Goal: Information Seeking & Learning: Learn about a topic

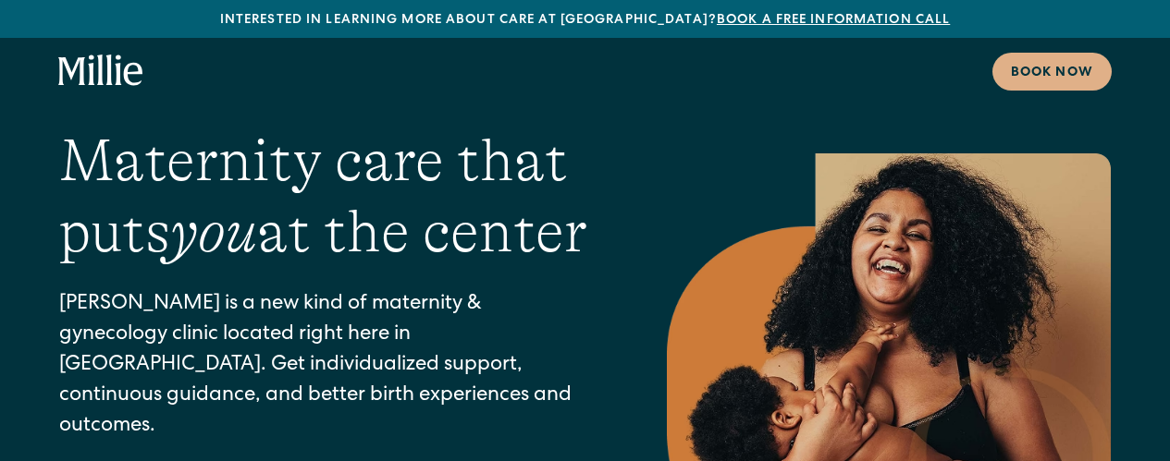
scroll to position [34, 0]
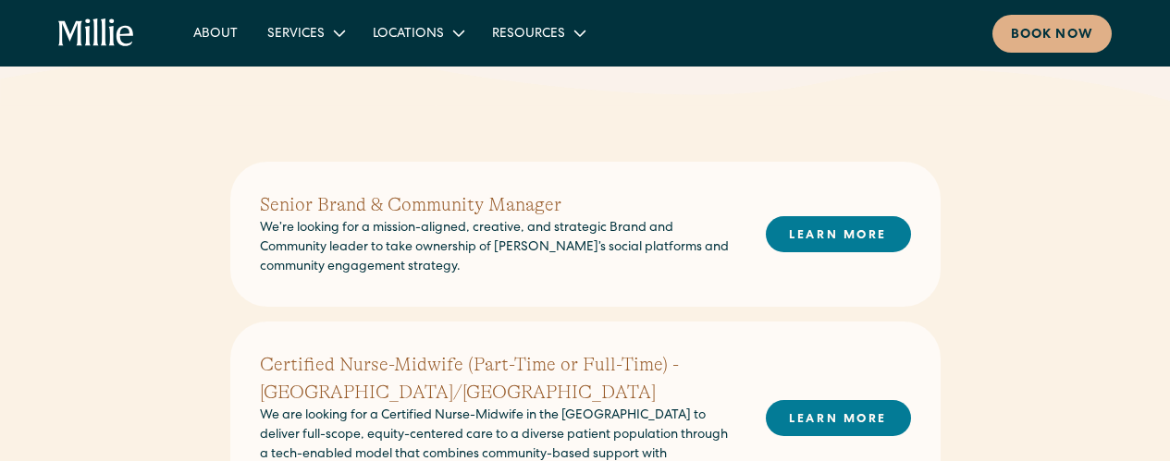
scroll to position [389, 0]
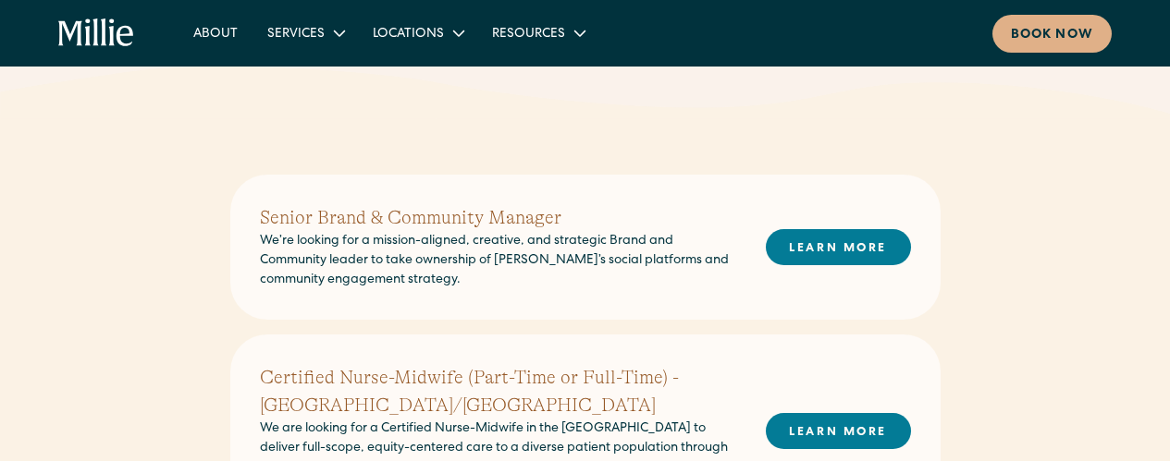
scroll to position [380, 0]
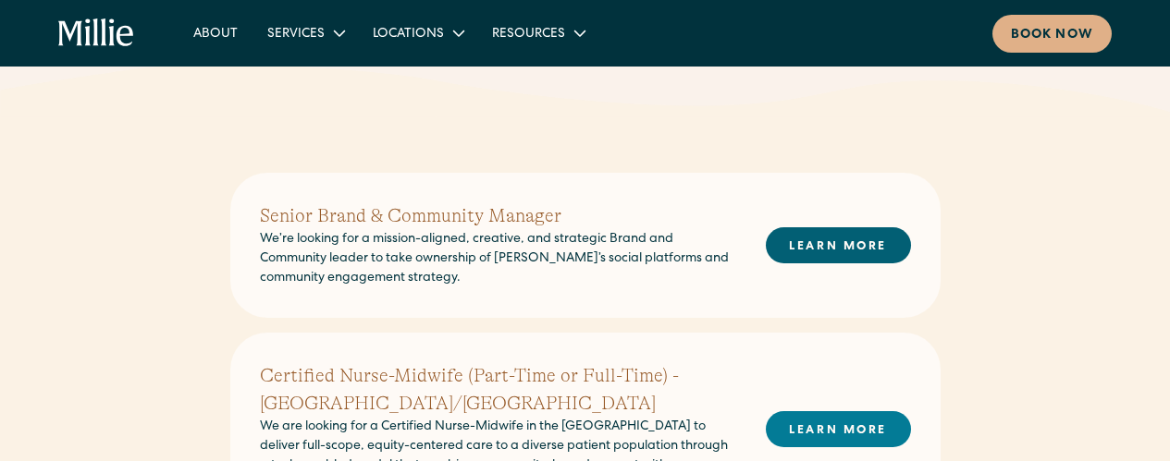
click at [849, 235] on link "LEARN MORE" at bounding box center [838, 245] width 145 height 36
